Goal: Information Seeking & Learning: Find specific page/section

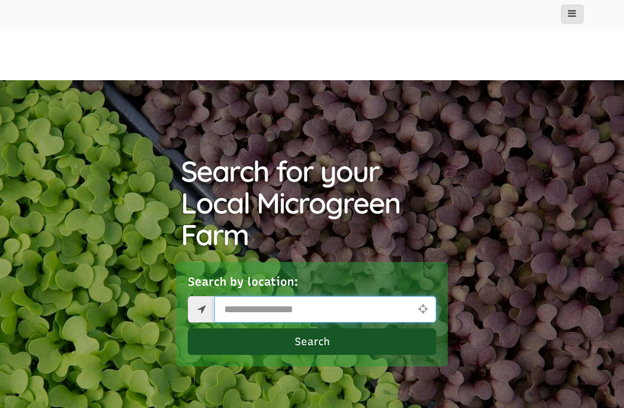
click at [300, 306] on input "text" at bounding box center [325, 309] width 222 height 27
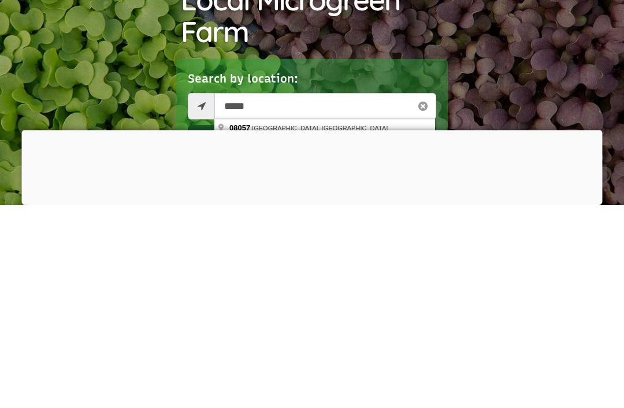
type input "**********"
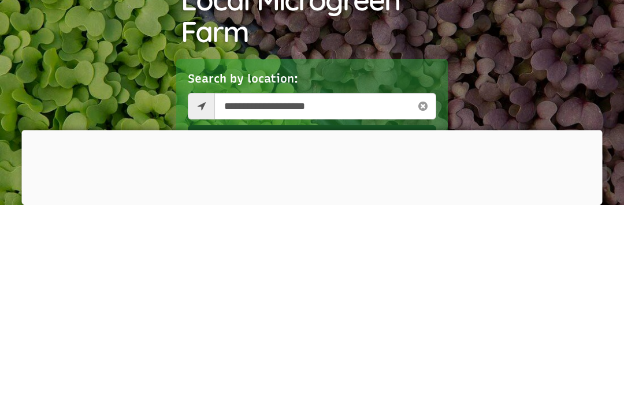
scroll to position [417, 0]
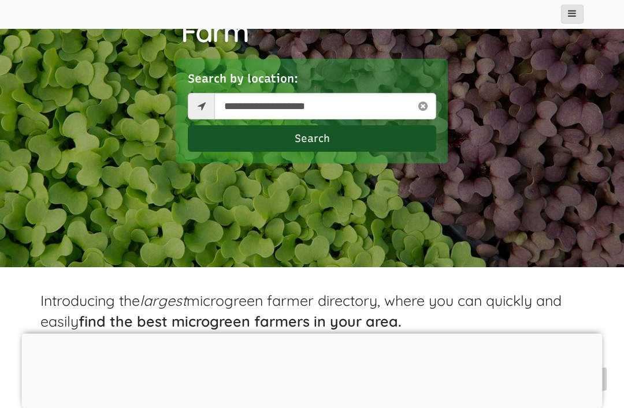
click at [317, 142] on button "Search" at bounding box center [312, 138] width 248 height 27
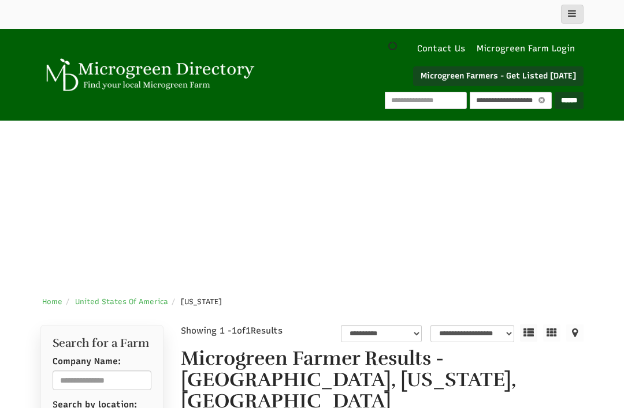
select select "********"
select select "Language Translate Widget"
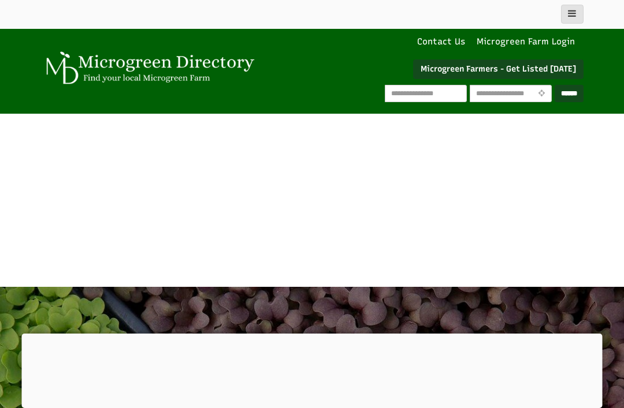
scroll to position [9, 0]
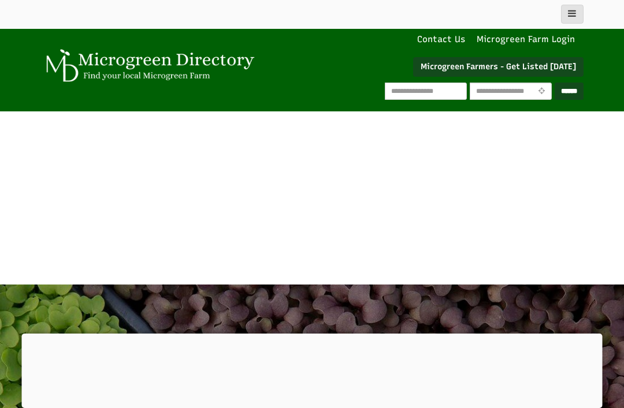
select select "Language Translate Widget"
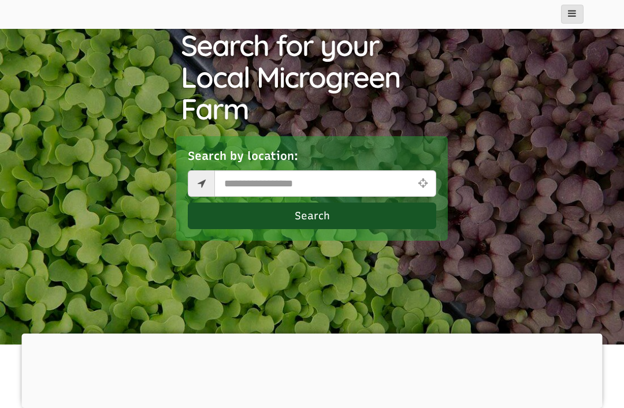
scroll to position [341, 0]
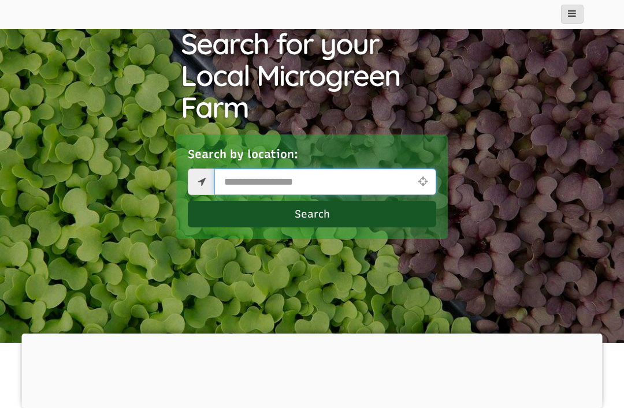
click at [280, 178] on input "text" at bounding box center [325, 182] width 222 height 27
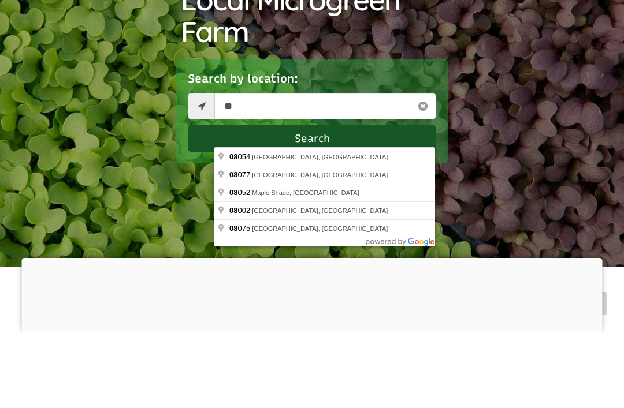
type input "**********"
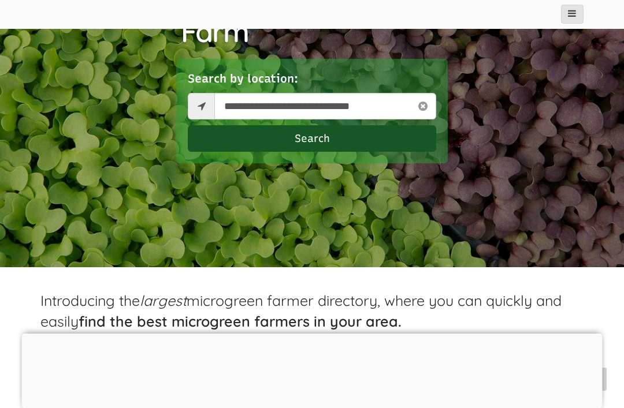
click at [316, 140] on button "Search" at bounding box center [312, 138] width 248 height 27
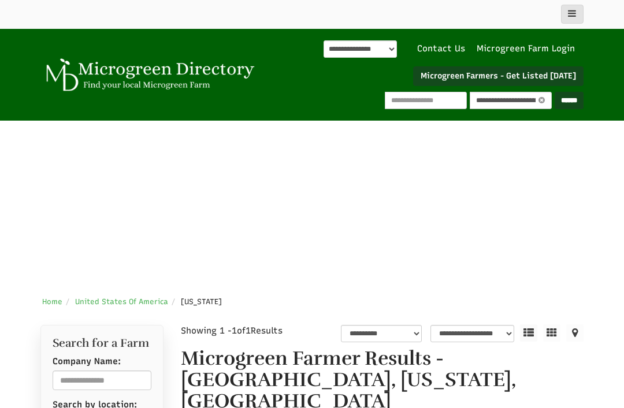
select select "********"
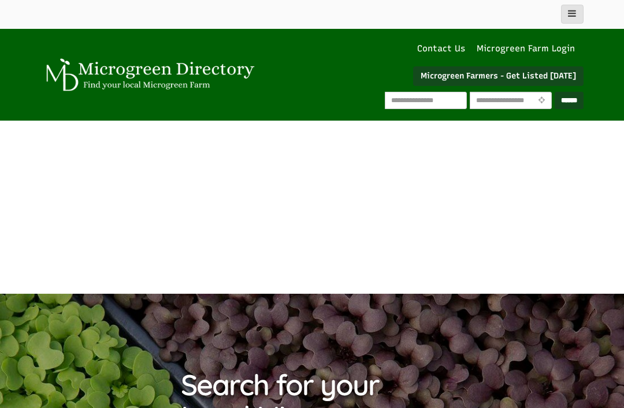
select select "Language Translate Widget"
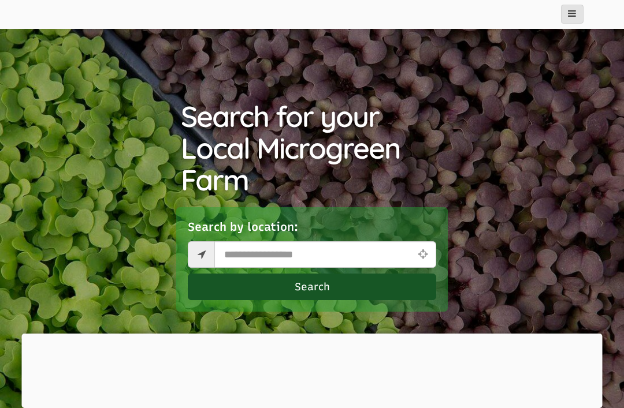
scroll to position [267, 0]
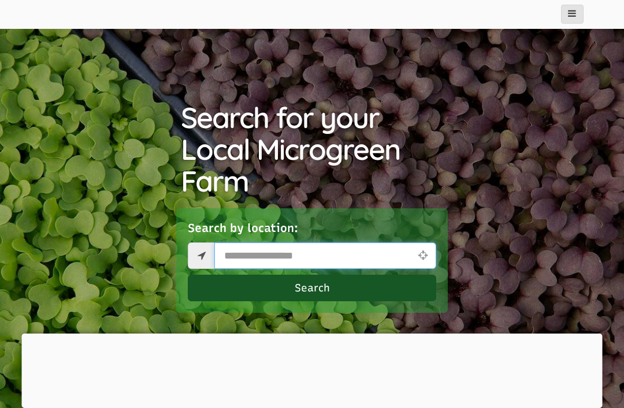
click at [372, 250] on input "text" at bounding box center [325, 256] width 222 height 27
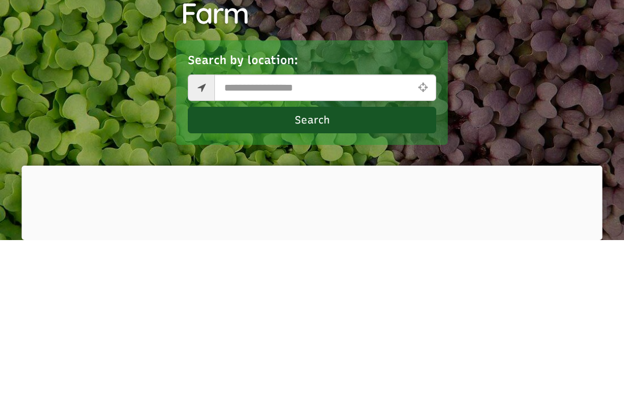
click at [360, 275] on button "Search" at bounding box center [312, 288] width 248 height 27
click at [307, 275] on button "Search" at bounding box center [312, 288] width 248 height 27
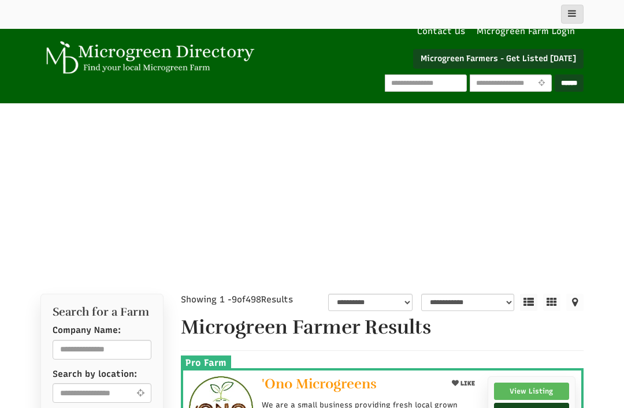
scroll to position [16, 0]
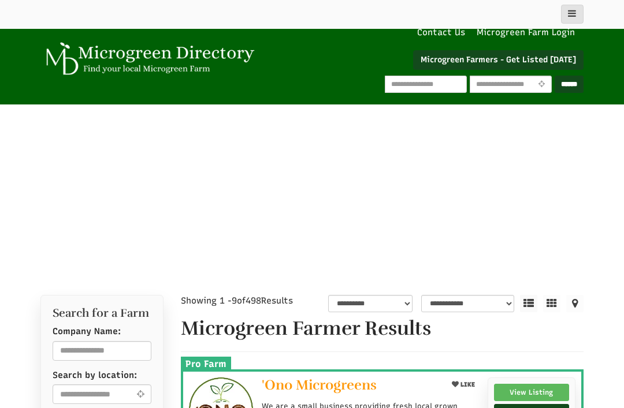
select select "Language Translate Widget"
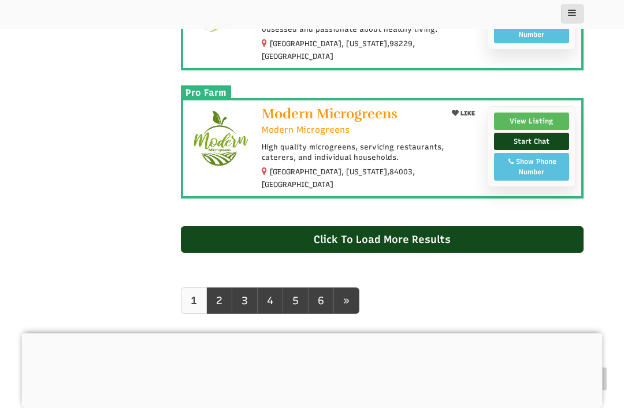
scroll to position [1443, 0]
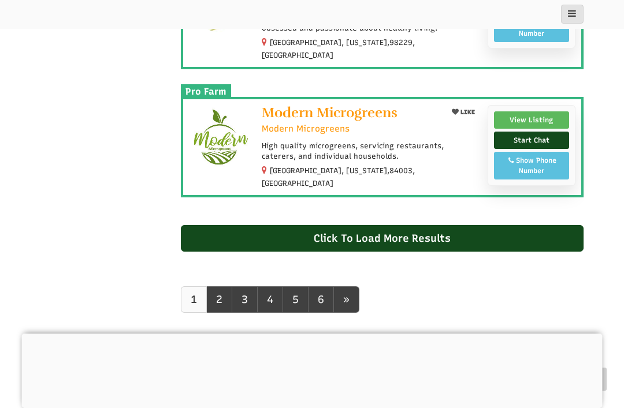
click at [228, 287] on link "2" at bounding box center [219, 300] width 26 height 27
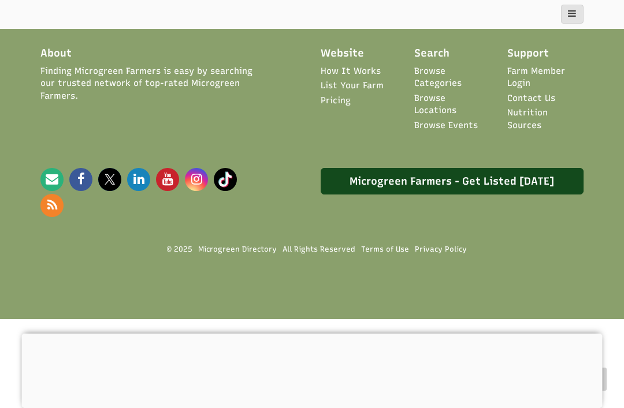
scroll to position [931, 0]
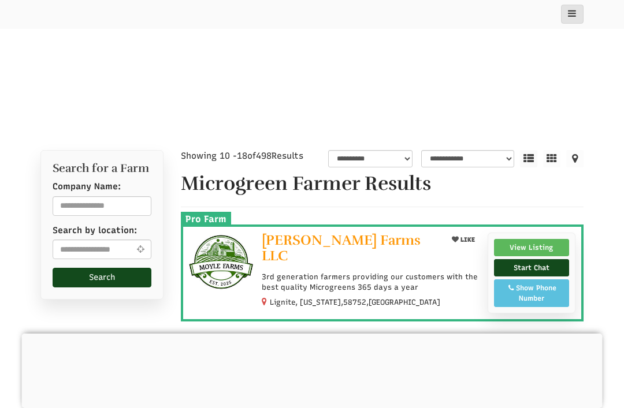
scroll to position [159, 0]
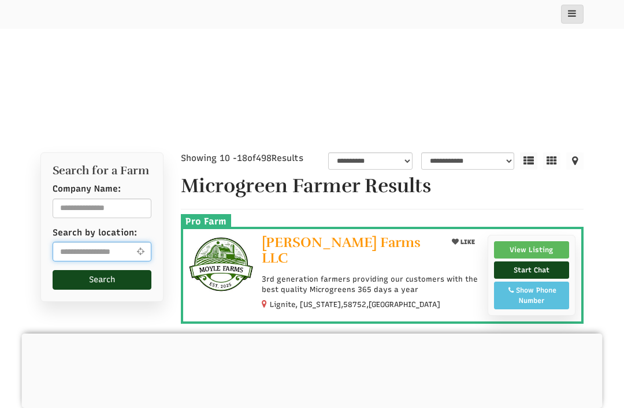
click at [115, 247] on input "text" at bounding box center [102, 252] width 99 height 20
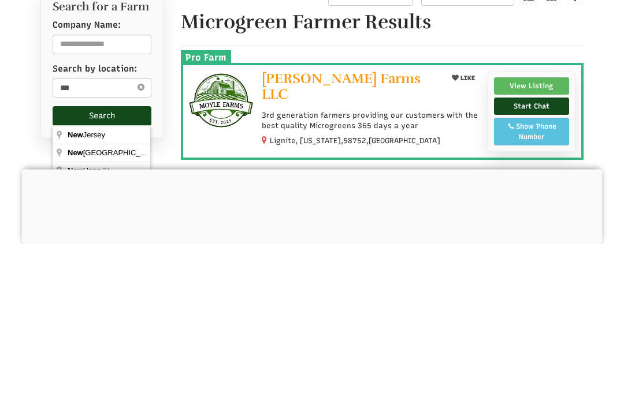
type input "**********"
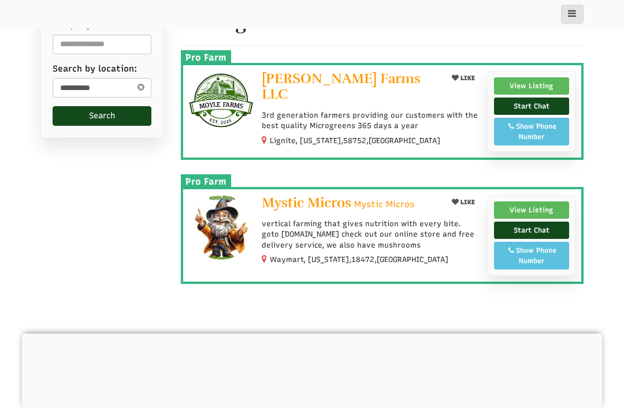
click at [118, 116] on button "Search" at bounding box center [102, 116] width 99 height 20
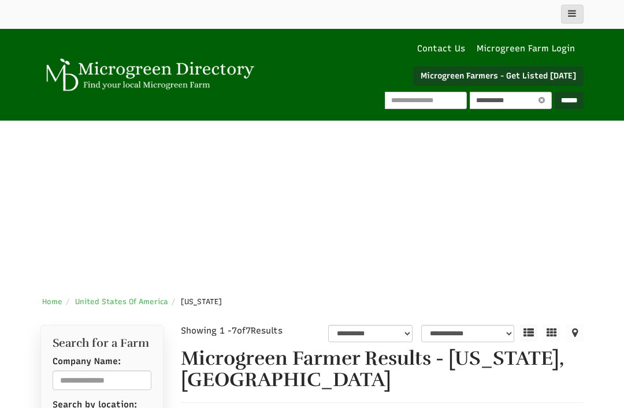
select select "Language Translate Widget"
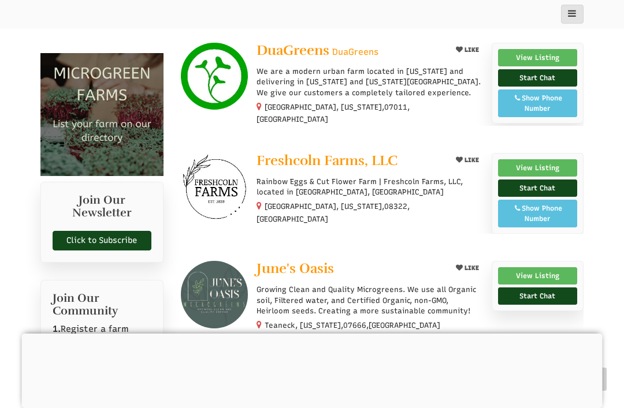
scroll to position [803, 0]
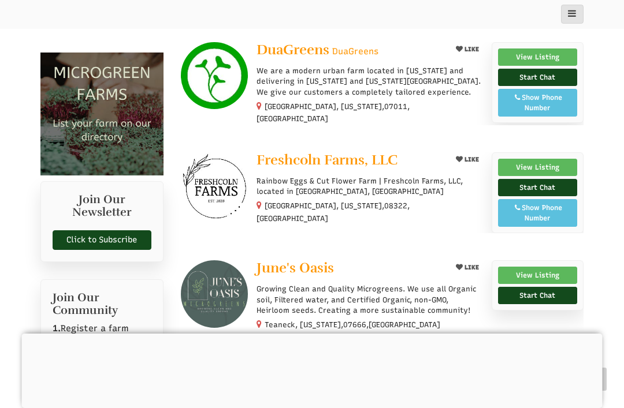
click at [323, 176] on p "Rainbow Eggs & Cut Flower Farm | Freshcoln Farms, LLC, located in [GEOGRAPHIC_D…" at bounding box center [369, 186] width 226 height 21
click at [311, 176] on p "Rainbow Eggs & Cut Flower Farm | Freshcoln Farms, LLC, located in [GEOGRAPHIC_D…" at bounding box center [369, 186] width 226 height 21
click at [326, 197] on div at bounding box center [369, 198] width 226 height 3
click at [229, 162] on img at bounding box center [214, 186] width 67 height 67
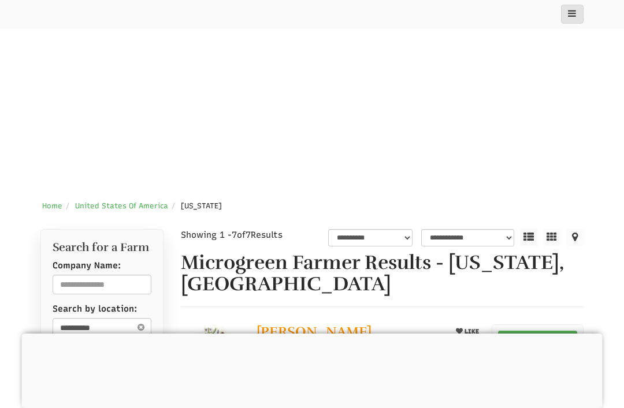
scroll to position [93, 0]
